Goal: Task Accomplishment & Management: Use online tool/utility

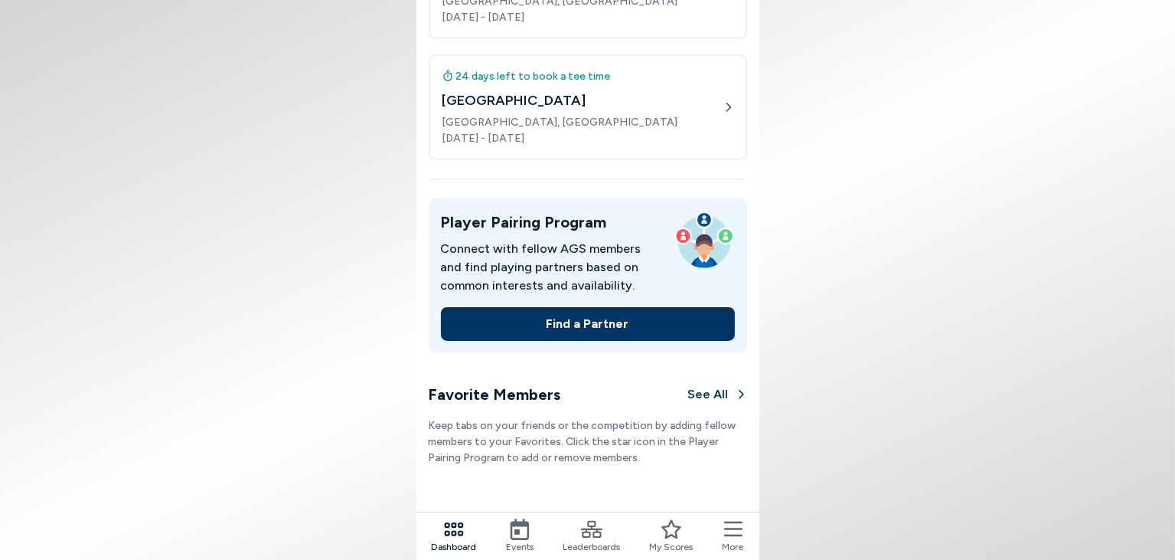
scroll to position [511, 0]
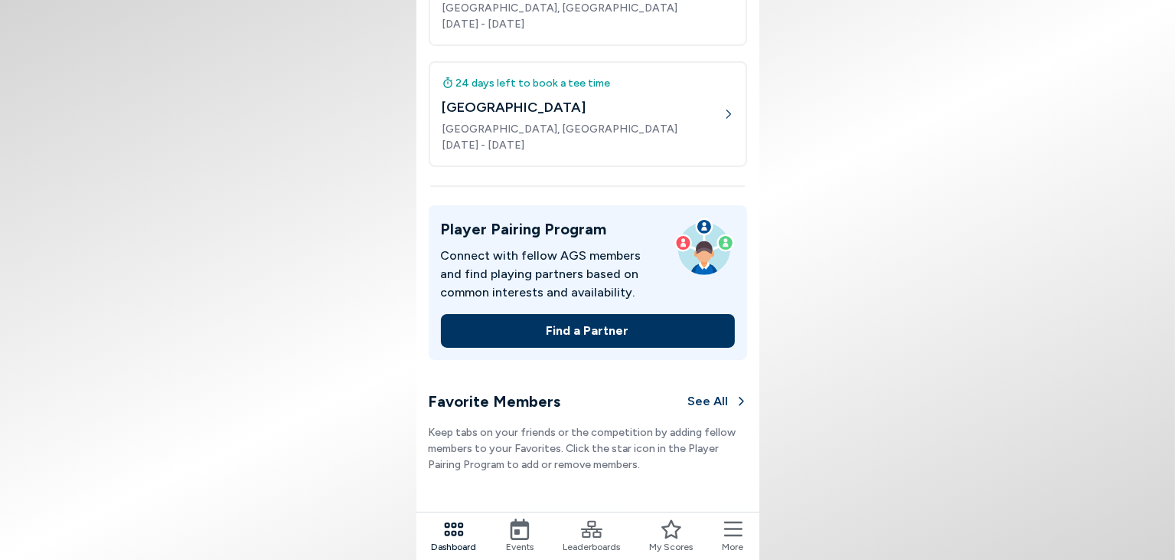
click at [598, 328] on button "Find a Partner" at bounding box center [588, 331] width 294 height 34
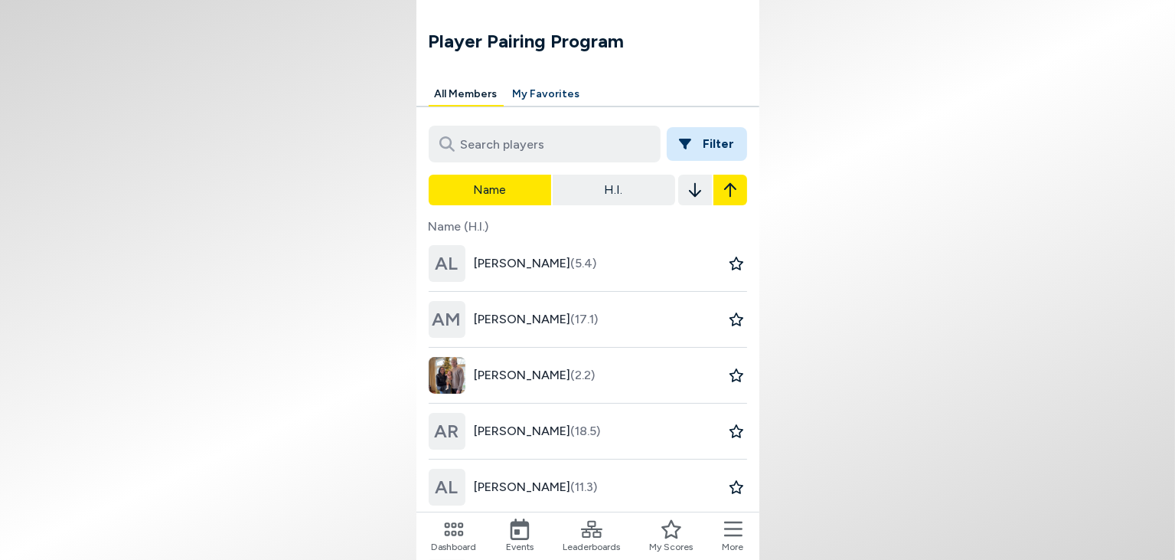
click at [724, 191] on icon "button" at bounding box center [730, 190] width 12 height 18
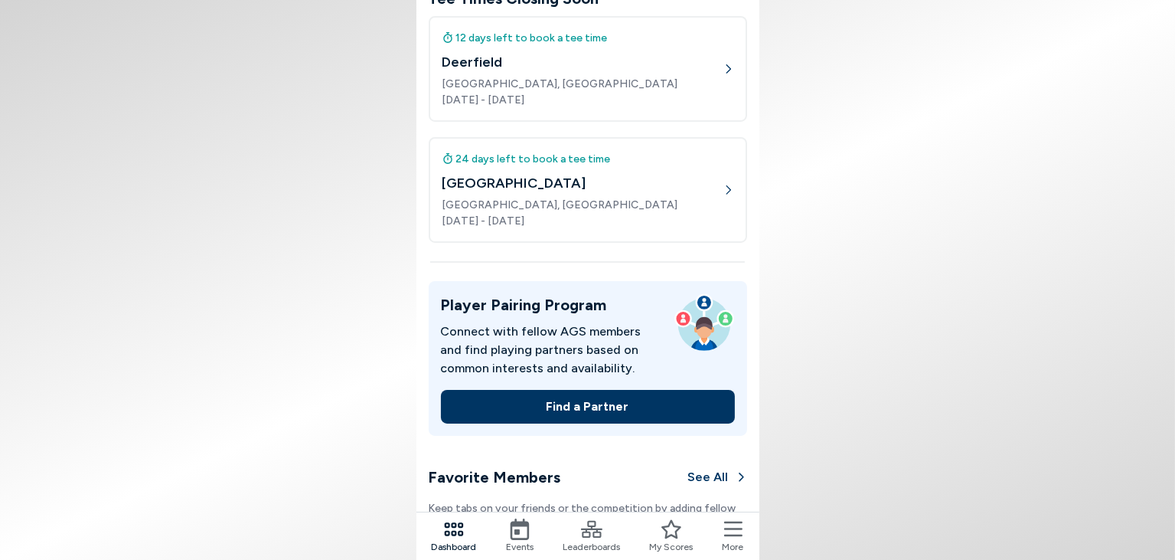
scroll to position [435, 0]
click at [690, 276] on div "Player Pairing Program Connect with fellow AGS members and find playing partner…" at bounding box center [588, 355] width 343 height 185
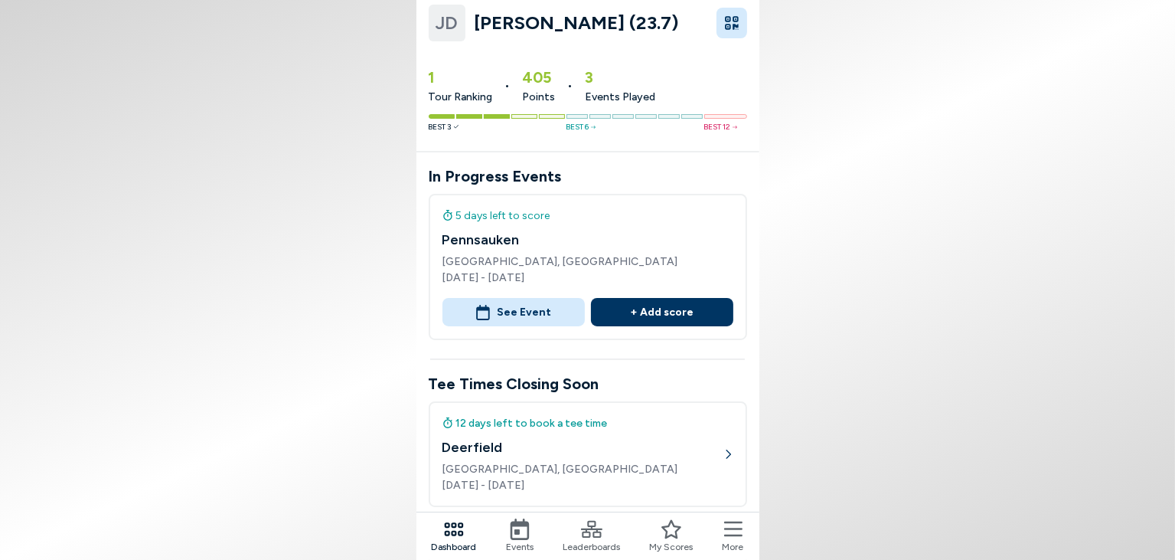
scroll to position [0, 0]
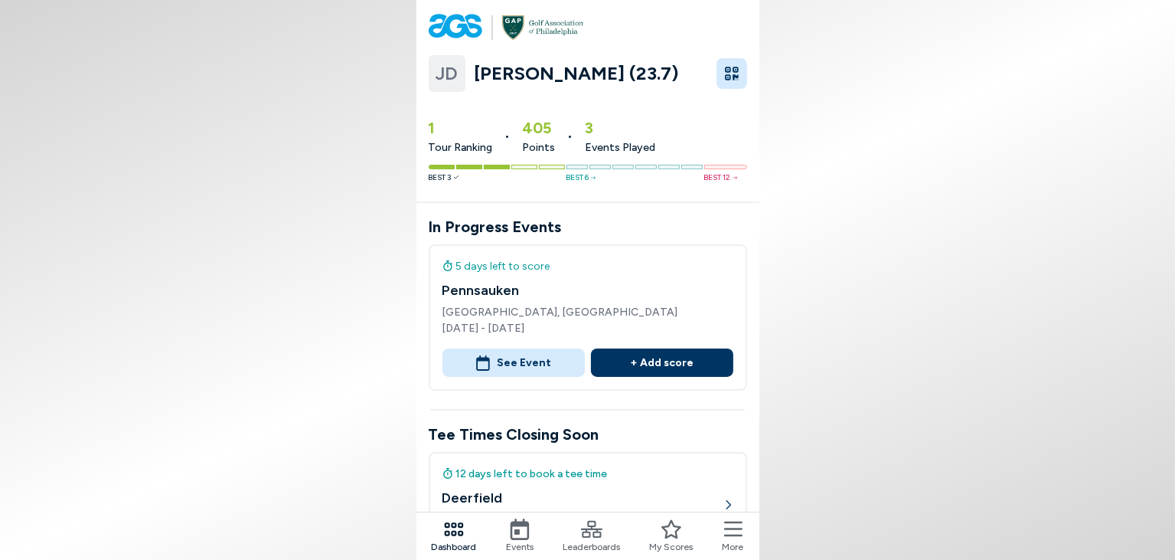
click at [497, 312] on span "[GEOGRAPHIC_DATA], [GEOGRAPHIC_DATA]" at bounding box center [588, 312] width 291 height 16
click at [507, 364] on button "See Event" at bounding box center [514, 362] width 142 height 28
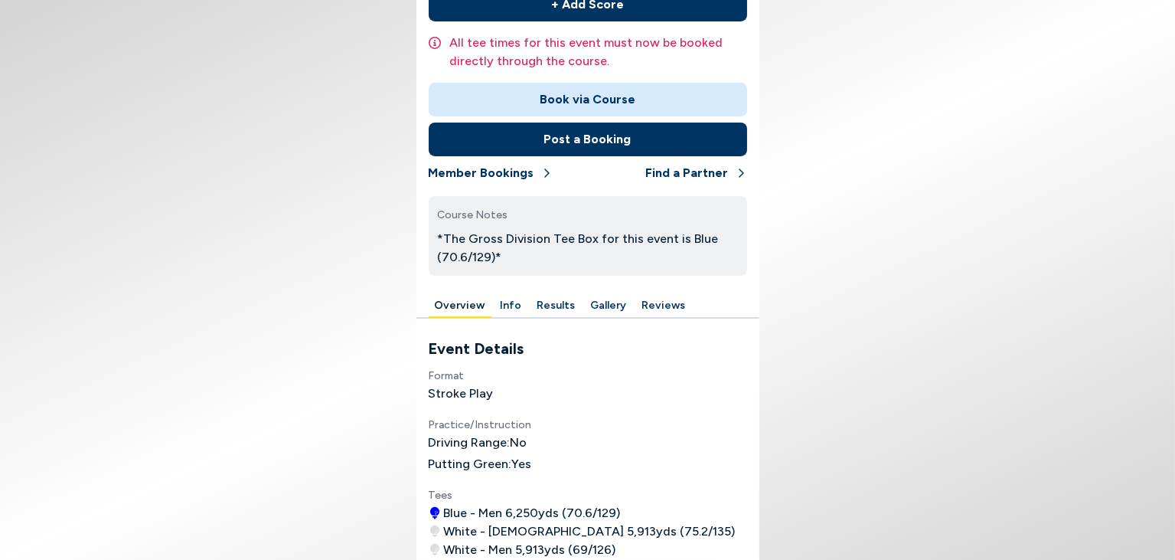
scroll to position [323, 0]
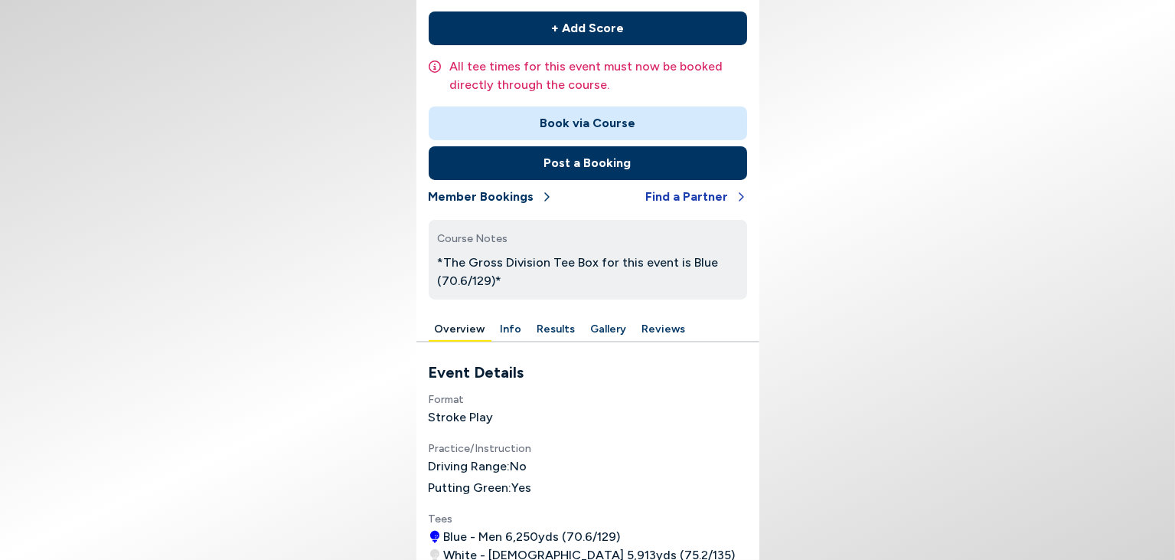
click at [704, 198] on button "Find a Partner" at bounding box center [696, 197] width 101 height 34
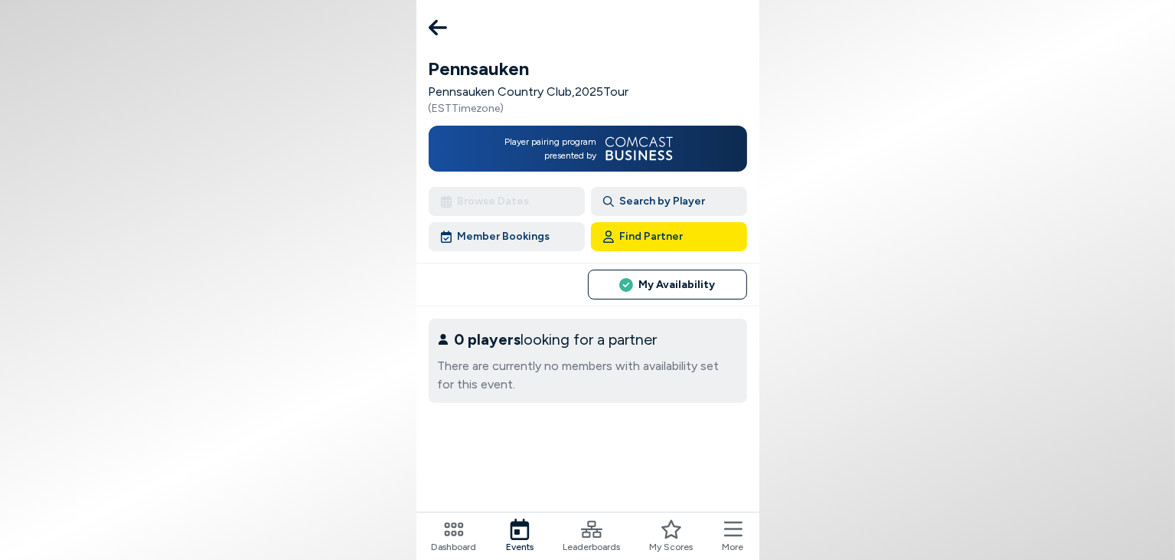
click at [434, 28] on icon at bounding box center [438, 28] width 18 height 16
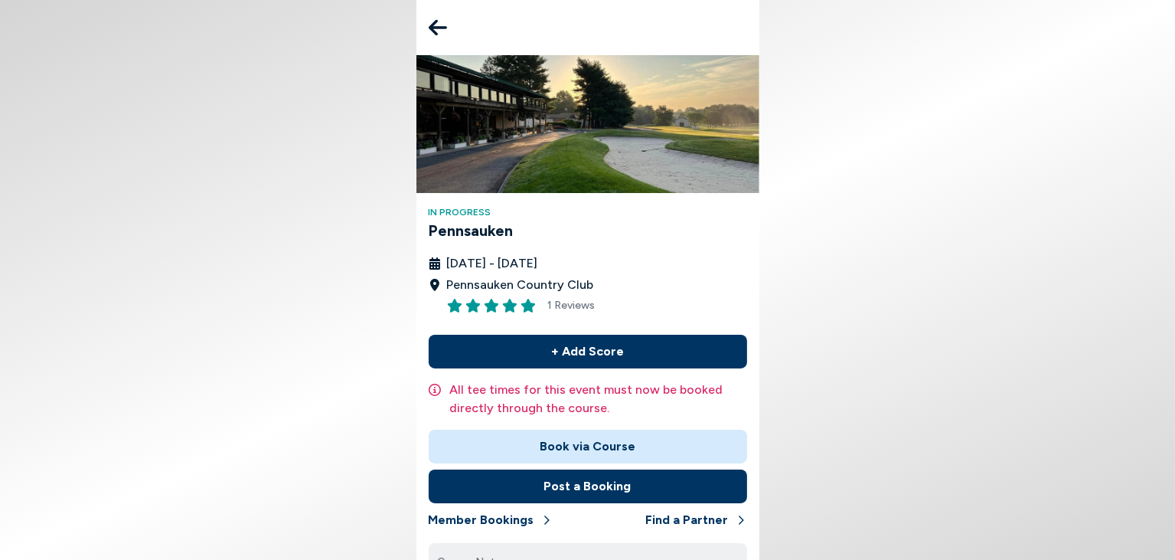
click at [436, 25] on icon at bounding box center [438, 27] width 18 height 31
